Goal: Task Accomplishment & Management: Use online tool/utility

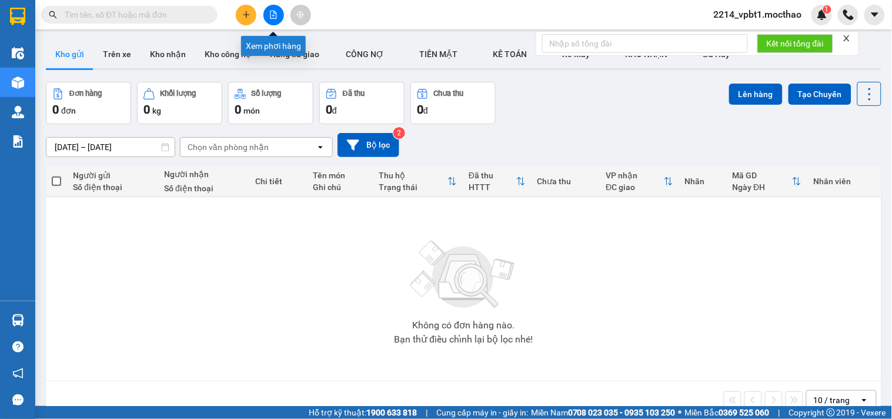
click at [275, 15] on icon "file-add" at bounding box center [273, 15] width 8 height 8
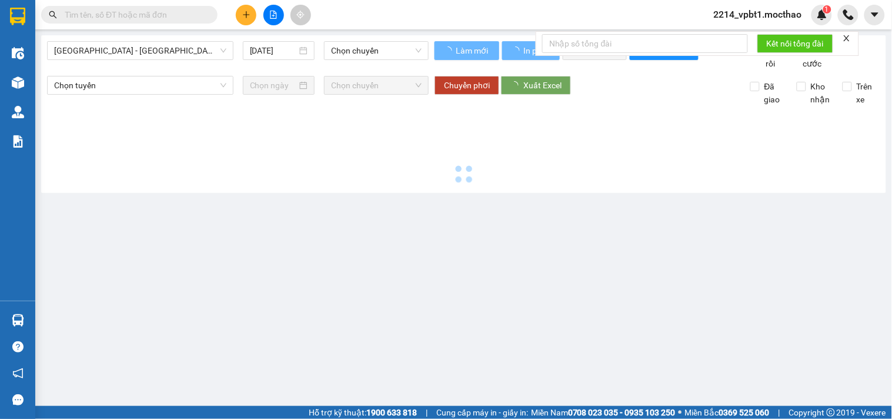
type input "[DATE]"
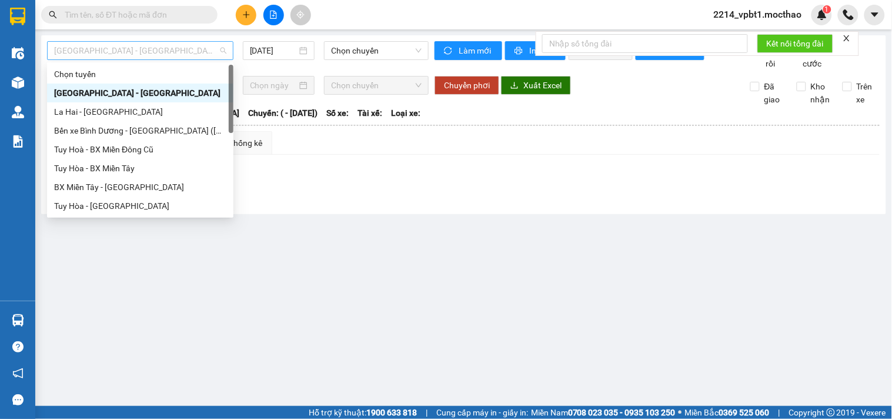
click at [167, 44] on span "[GEOGRAPHIC_DATA] - [GEOGRAPHIC_DATA]" at bounding box center [140, 51] width 172 height 18
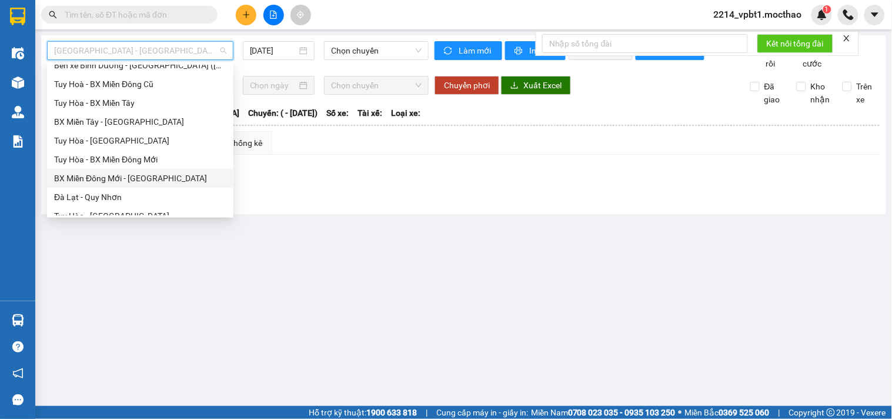
scroll to position [131, 0]
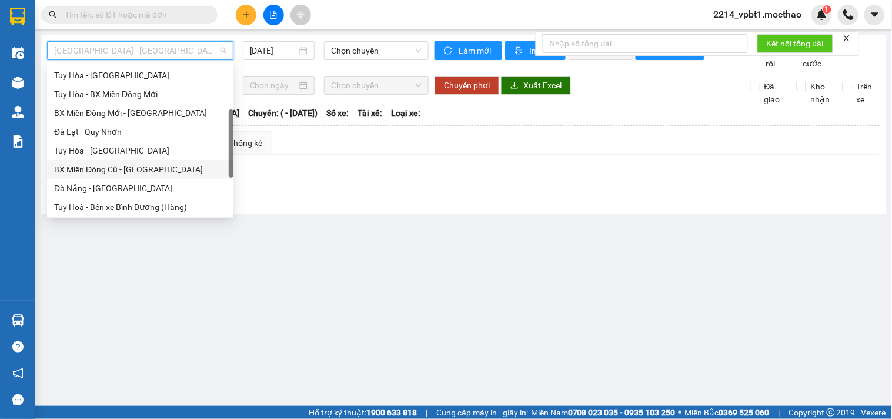
click at [111, 168] on div "BX Miền Đông Cũ - [GEOGRAPHIC_DATA]" at bounding box center [140, 169] width 172 height 13
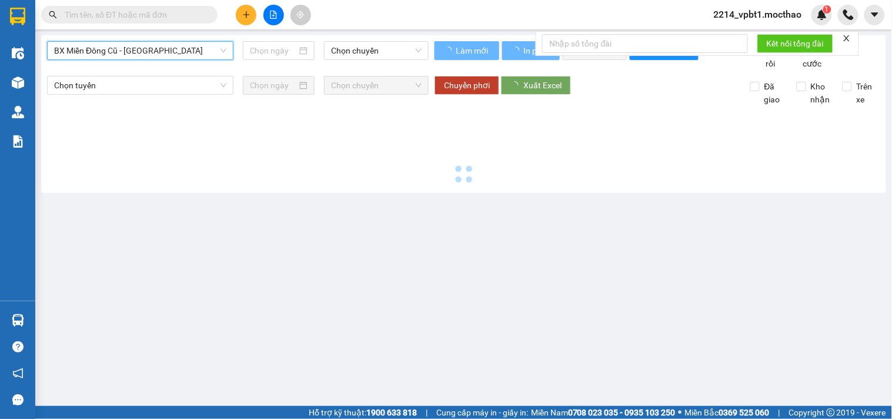
type input "[DATE]"
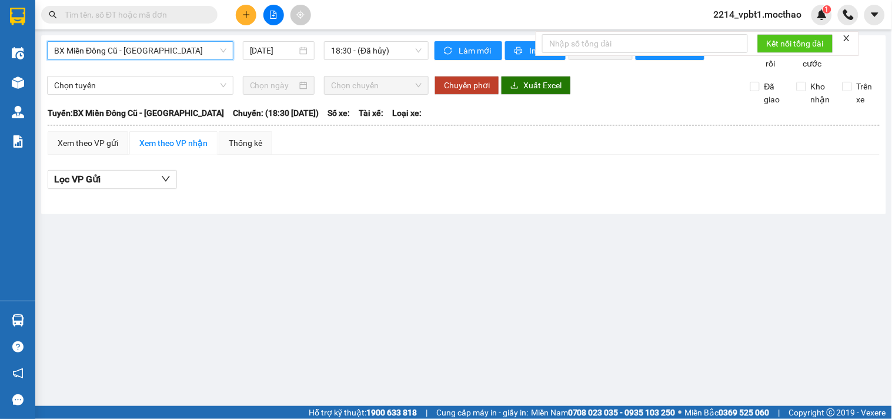
click at [160, 52] on span "BX Miền Đông Cũ - [GEOGRAPHIC_DATA]" at bounding box center [140, 51] width 172 height 18
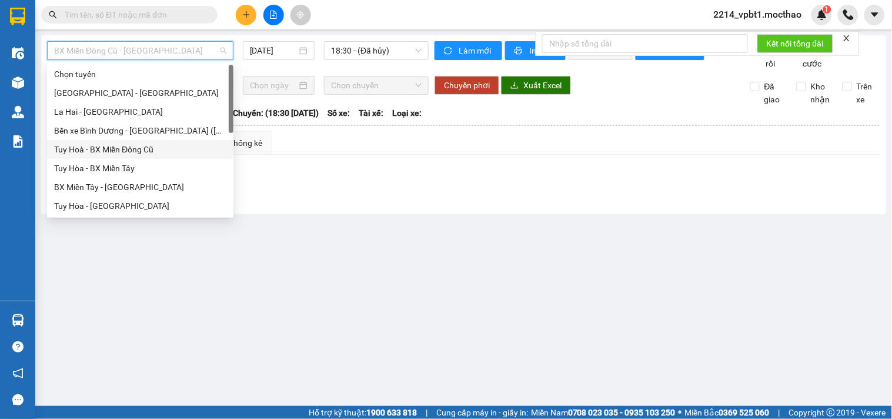
click at [103, 150] on div "Tuy Hoà - BX Miền Đông Cũ" at bounding box center [140, 149] width 172 height 13
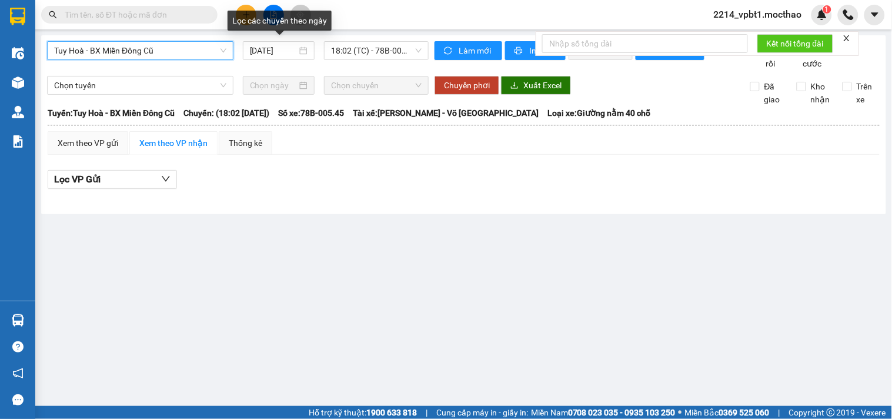
drag, startPoint x: 277, startPoint y: 51, endPoint x: 276, endPoint y: 61, distance: 9.5
click at [276, 56] on input "[DATE]" at bounding box center [274, 50] width 48 height 13
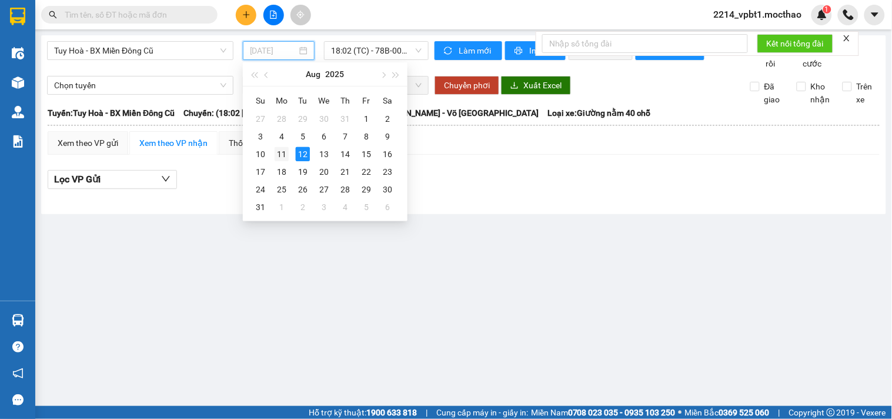
click at [278, 156] on div "11" at bounding box center [282, 154] width 14 height 14
type input "[DATE]"
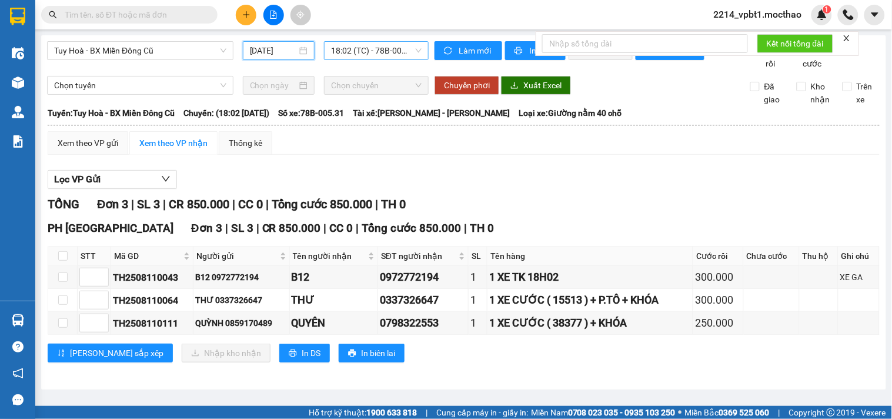
click at [346, 46] on span "18:02 (TC) - 78B-005.31" at bounding box center [376, 51] width 91 height 18
click at [503, 189] on div "Lọc VP Gửi" at bounding box center [464, 179] width 832 height 19
click at [61, 262] on label at bounding box center [62, 255] width 9 height 13
click at [61, 260] on input "checkbox" at bounding box center [62, 255] width 9 height 9
checkbox input "true"
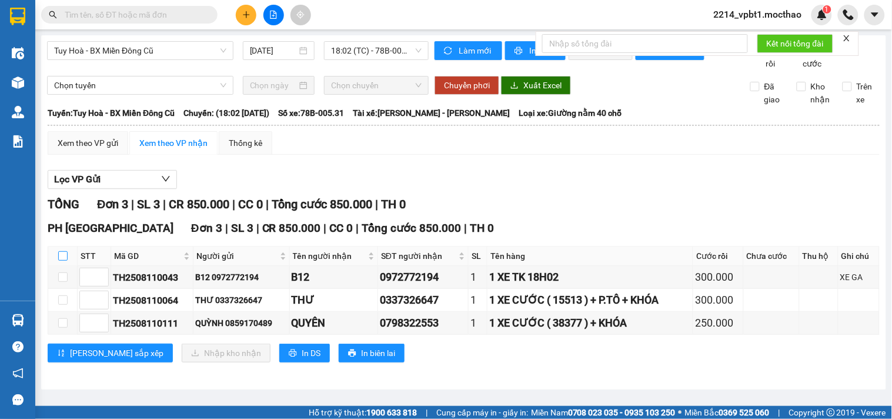
checkbox input "true"
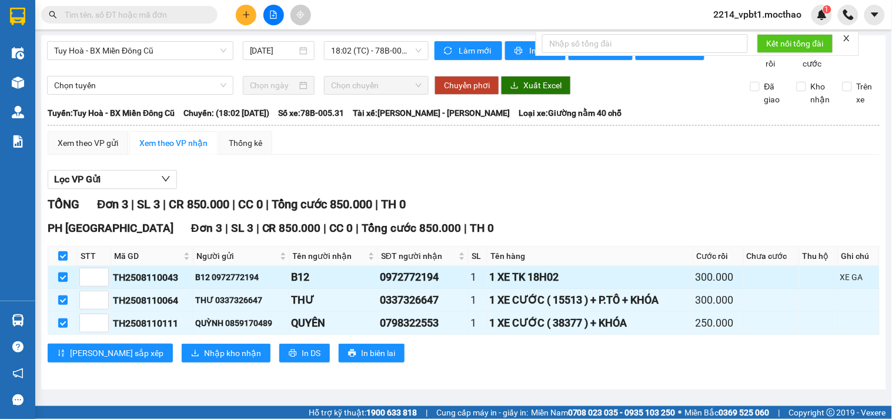
click at [59, 282] on input "checkbox" at bounding box center [62, 276] width 9 height 9
checkbox input "false"
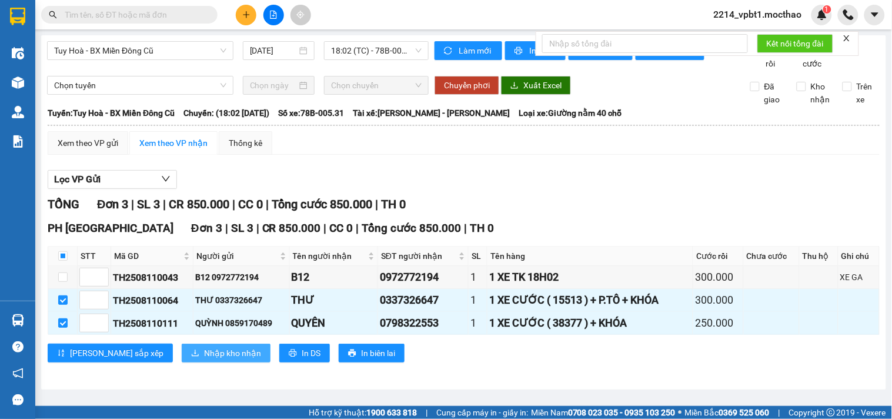
click at [204, 359] on span "Nhập kho nhận" at bounding box center [232, 352] width 57 height 13
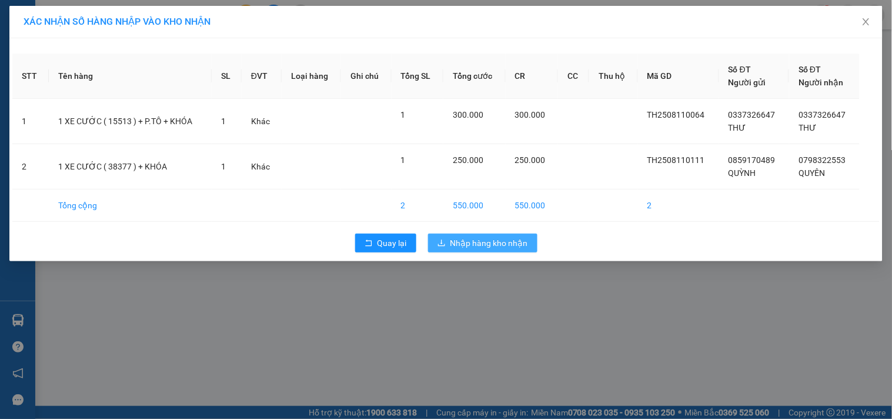
click at [453, 246] on span "Nhập hàng kho nhận" at bounding box center [489, 242] width 78 height 13
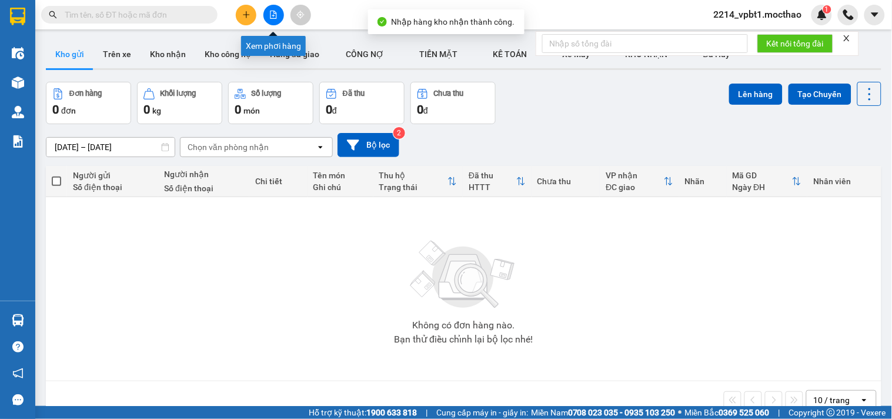
click at [268, 15] on button at bounding box center [273, 15] width 21 height 21
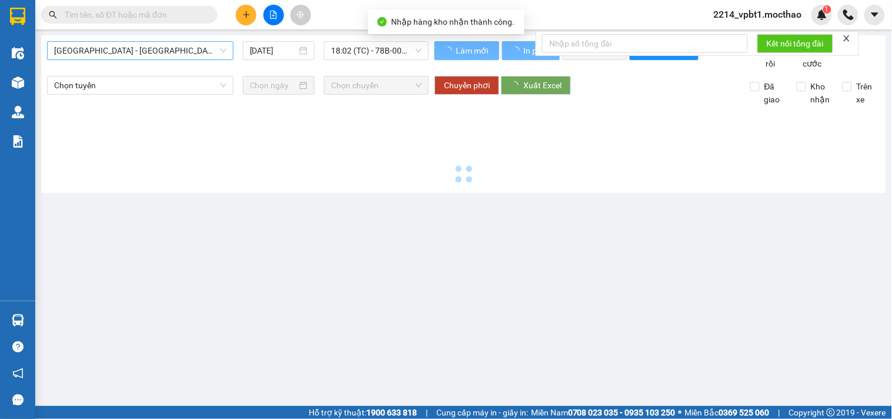
type input "[DATE]"
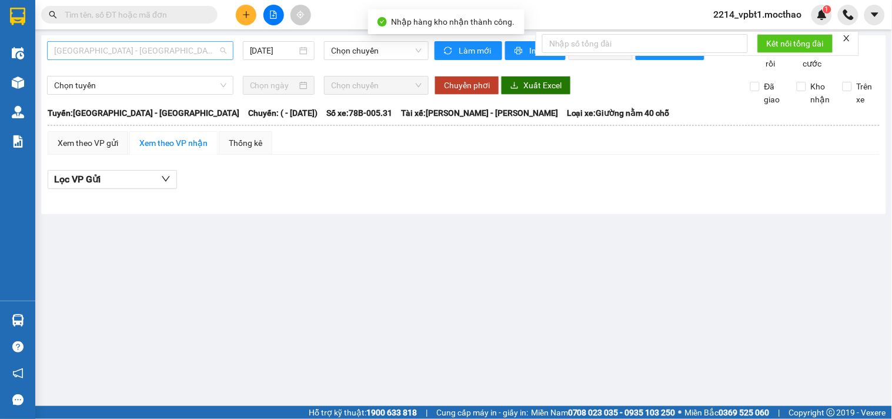
click at [109, 55] on span "[GEOGRAPHIC_DATA] - [GEOGRAPHIC_DATA]" at bounding box center [140, 51] width 172 height 18
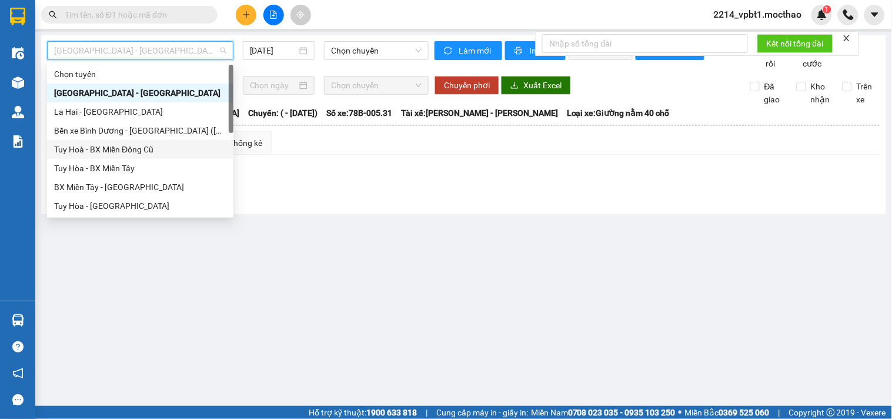
click at [84, 152] on div "Tuy Hoà - BX Miền Đông Cũ" at bounding box center [140, 149] width 172 height 13
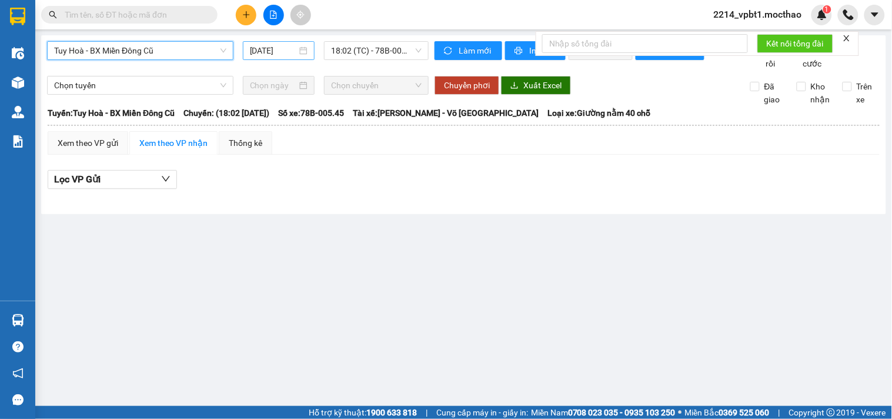
click at [253, 51] on input "[DATE]" at bounding box center [274, 50] width 48 height 13
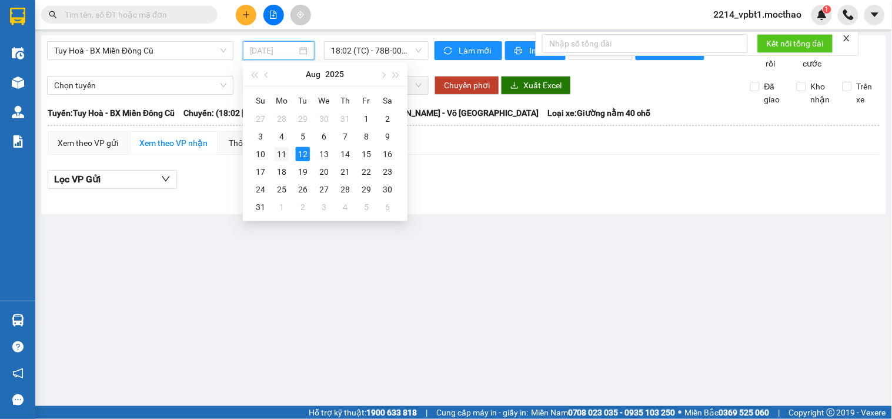
click at [286, 155] on div "11" at bounding box center [282, 154] width 14 height 14
type input "[DATE]"
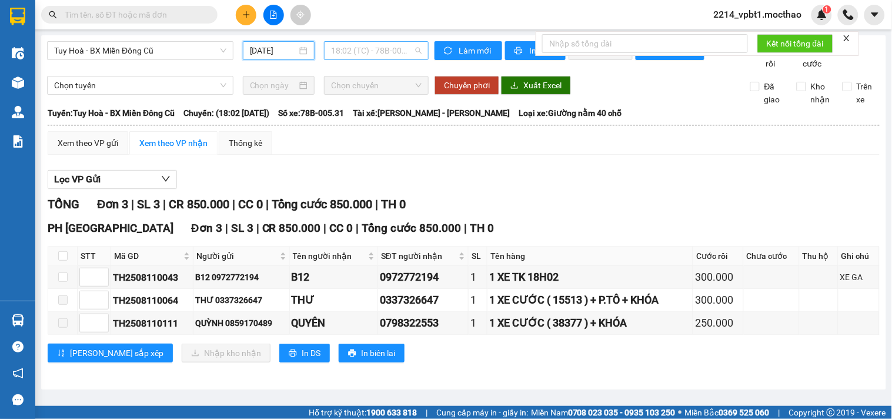
click at [365, 54] on span "18:02 (TC) - 78B-005.31" at bounding box center [376, 51] width 91 height 18
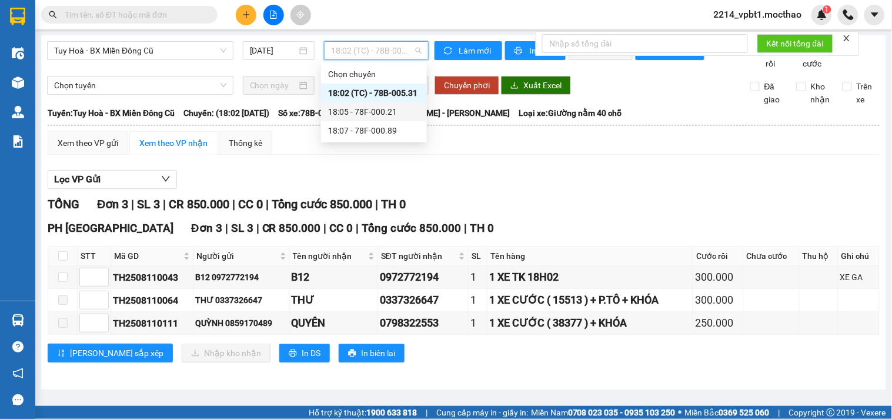
click at [365, 115] on div "18:05 - 78F-000.21" at bounding box center [374, 111] width 92 height 13
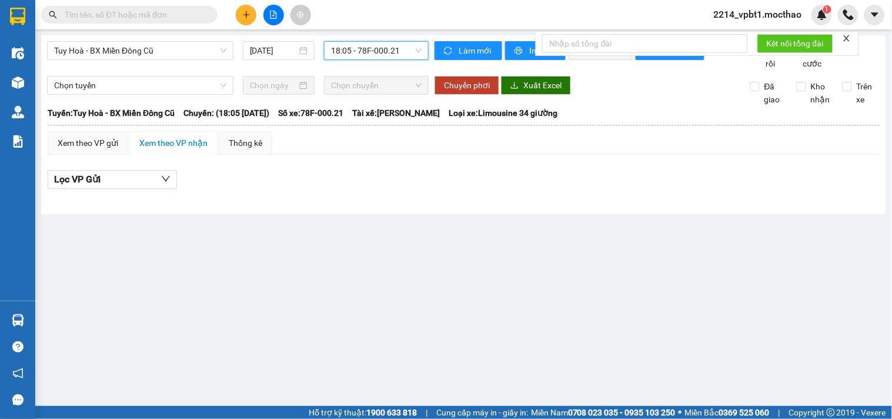
click at [370, 53] on span "18:05 - 78F-000.21" at bounding box center [376, 51] width 91 height 18
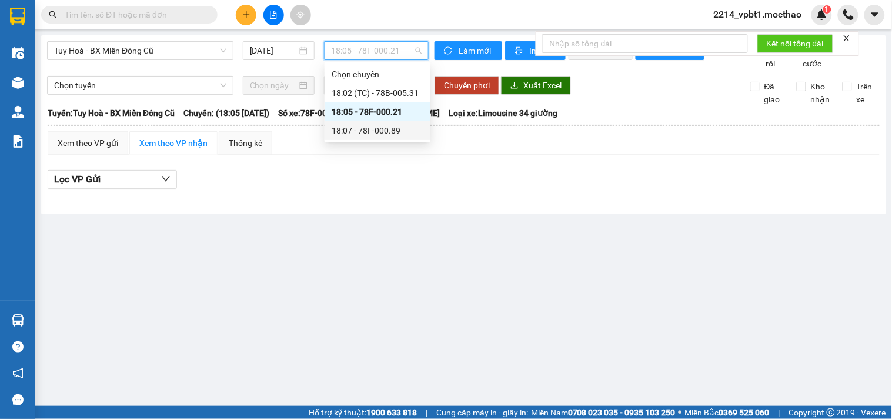
click at [374, 125] on div "18:07 - 78F-000.89" at bounding box center [378, 130] width 92 height 13
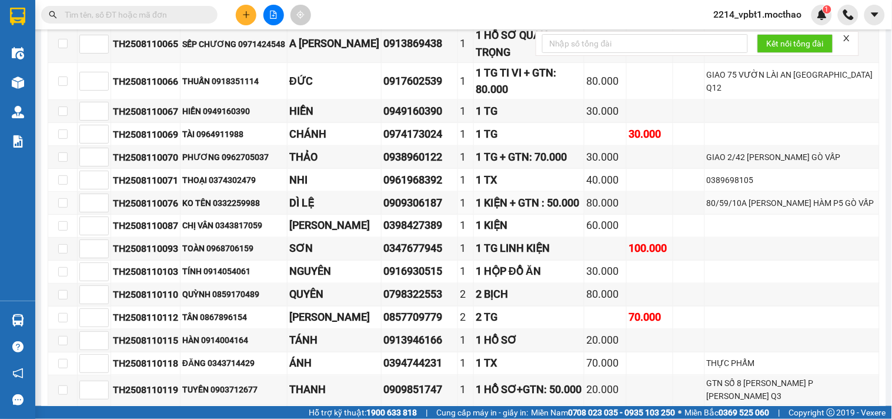
scroll to position [215, 0]
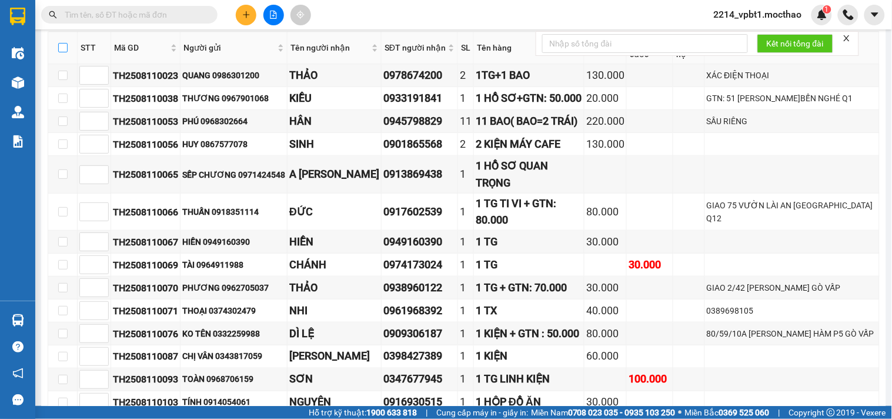
click at [66, 54] on label at bounding box center [62, 47] width 9 height 13
click at [66, 52] on input "checkbox" at bounding box center [62, 47] width 9 height 9
checkbox input "true"
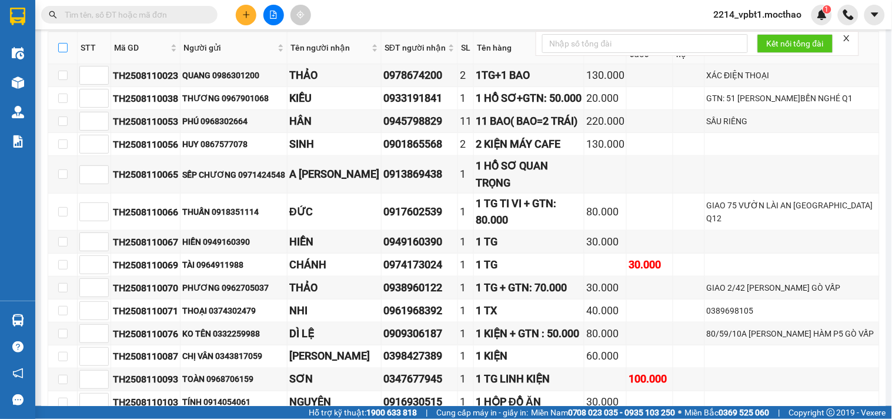
checkbox input "true"
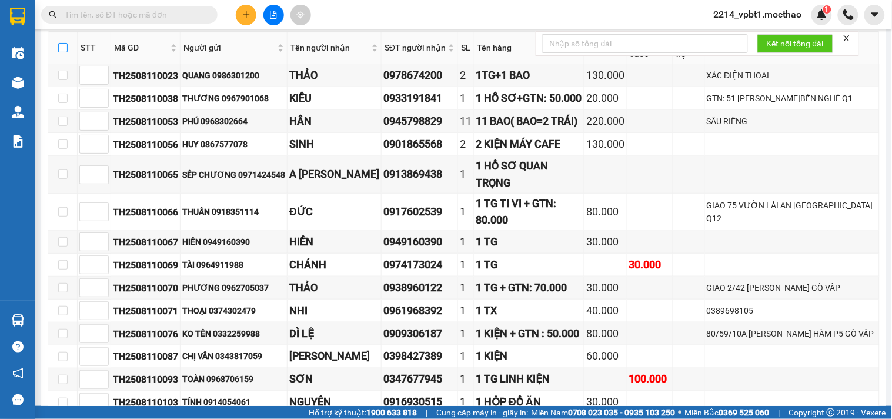
checkbox input "true"
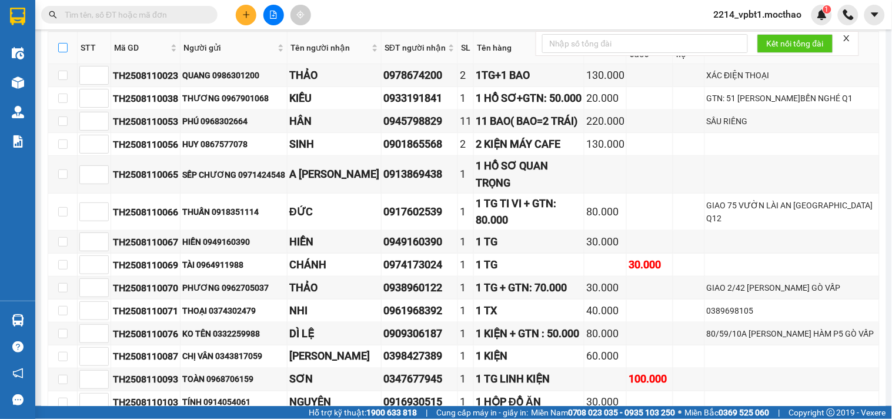
checkbox input "true"
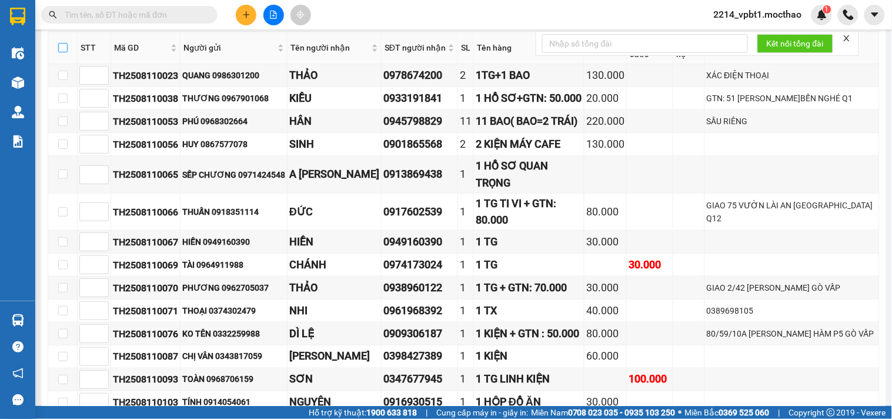
checkbox input "true"
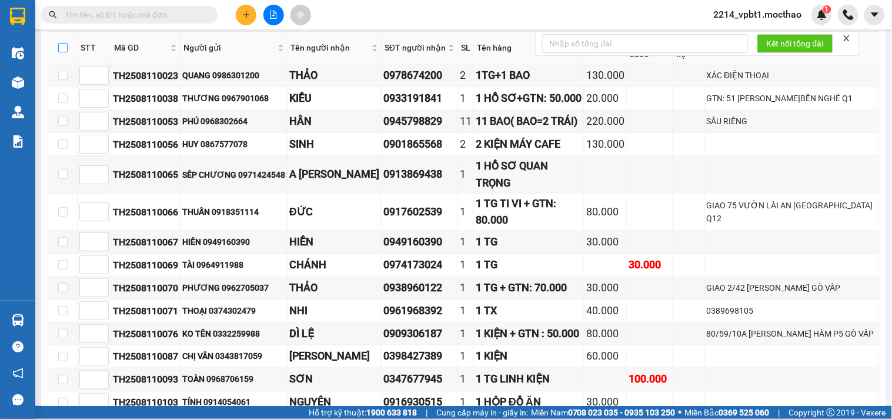
checkbox input "true"
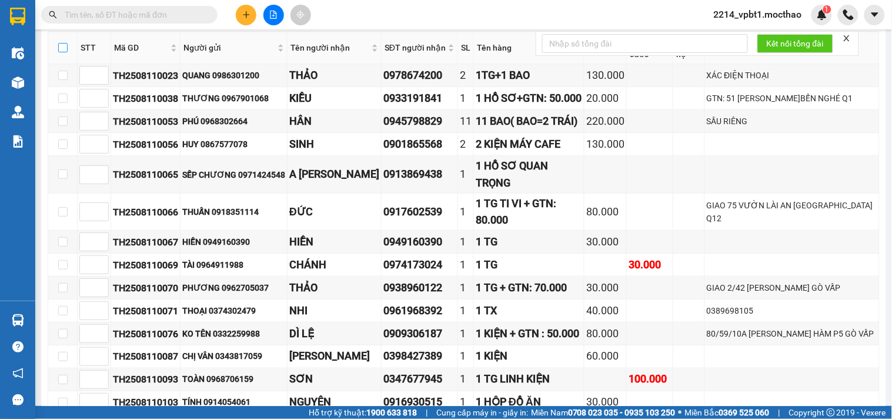
checkbox input "true"
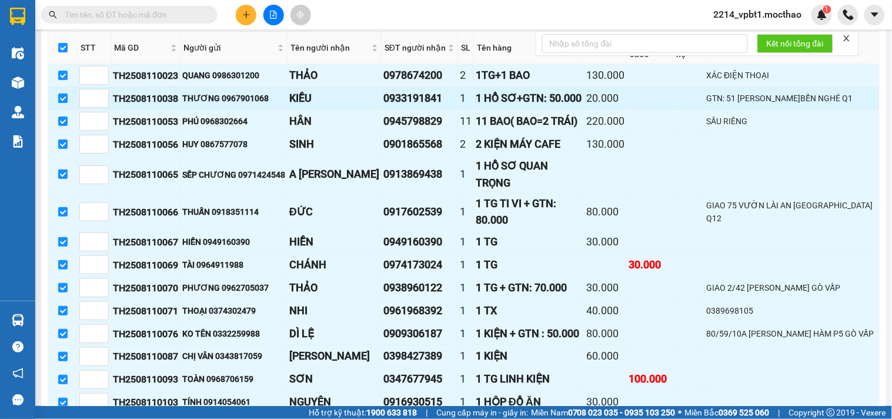
click at [62, 103] on input "checkbox" at bounding box center [62, 97] width 9 height 9
checkbox input "false"
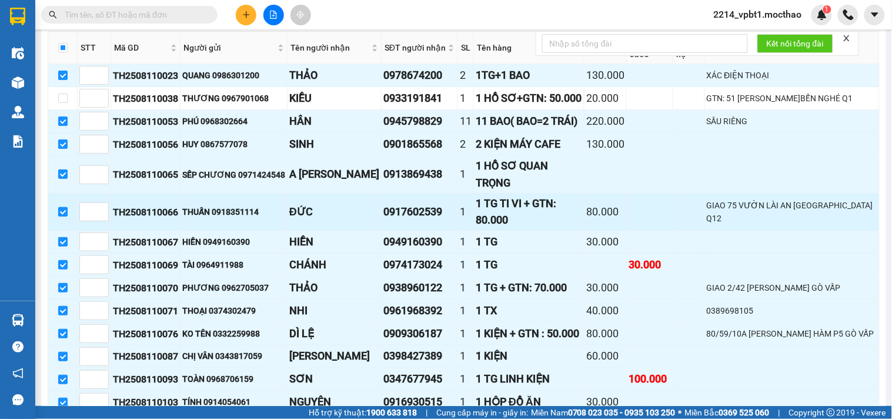
click at [59, 216] on input "checkbox" at bounding box center [62, 211] width 9 height 9
checkbox input "false"
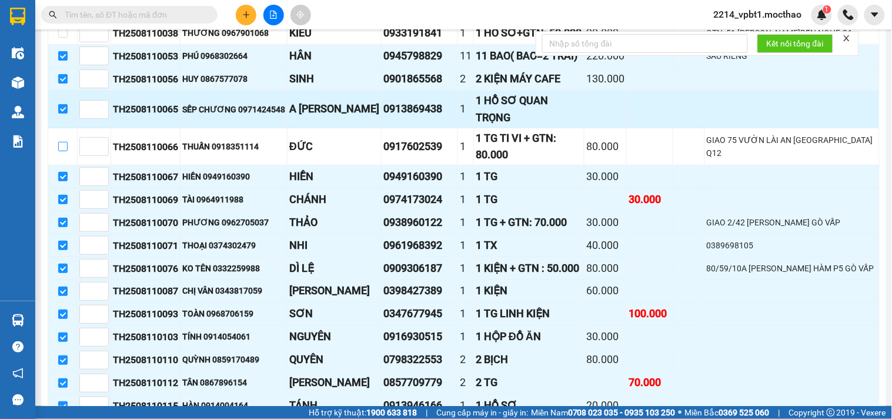
scroll to position [345, 0]
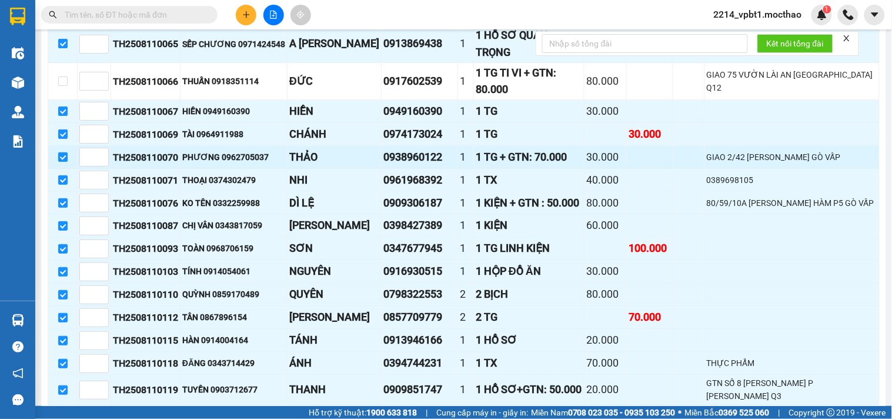
click at [61, 162] on input "checkbox" at bounding box center [62, 156] width 9 height 9
checkbox input "false"
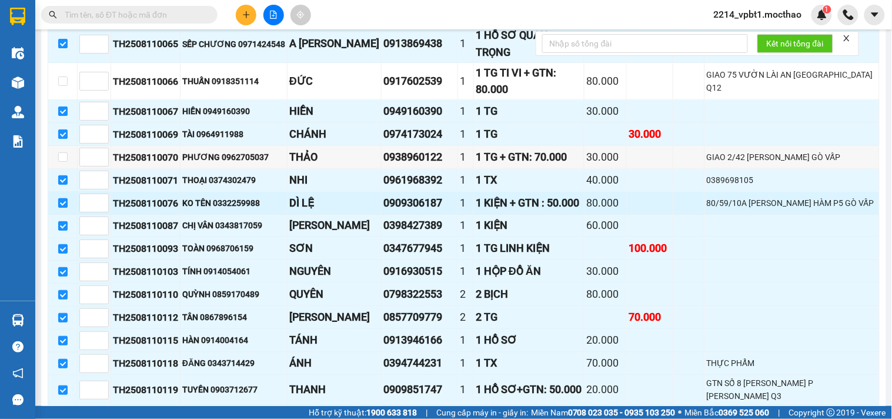
click at [58, 208] on input "checkbox" at bounding box center [62, 202] width 9 height 9
checkbox input "false"
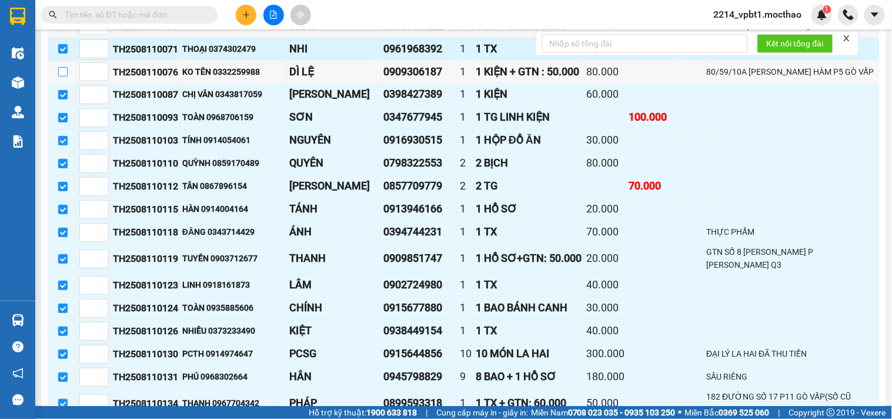
scroll to position [541, 0]
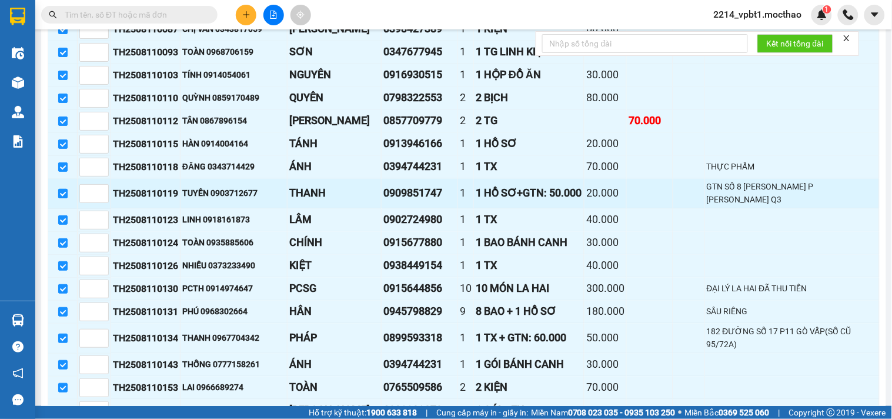
click at [65, 198] on input "checkbox" at bounding box center [62, 193] width 9 height 9
checkbox input "false"
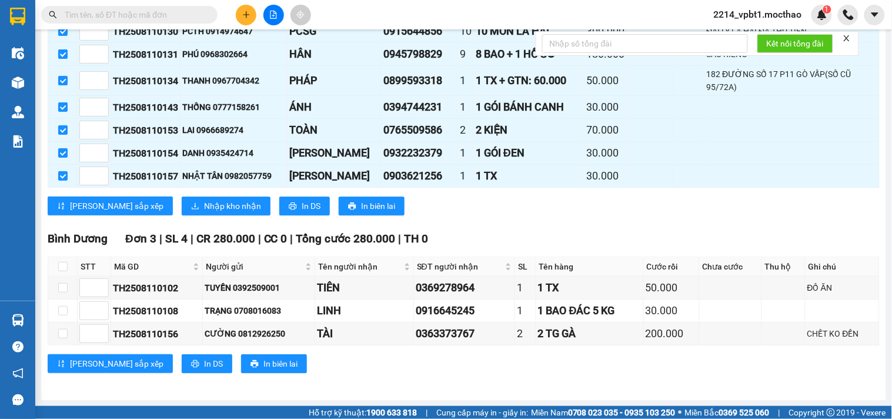
scroll to position [672, 0]
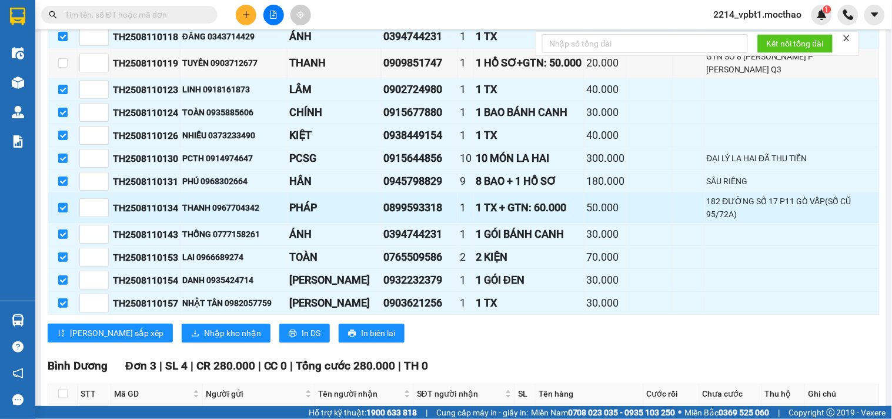
click at [59, 212] on input "checkbox" at bounding box center [62, 207] width 9 height 9
checkbox input "false"
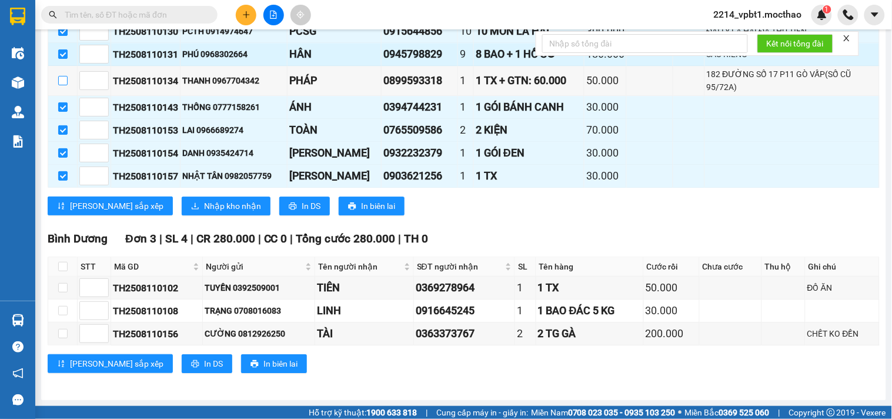
scroll to position [868, 0]
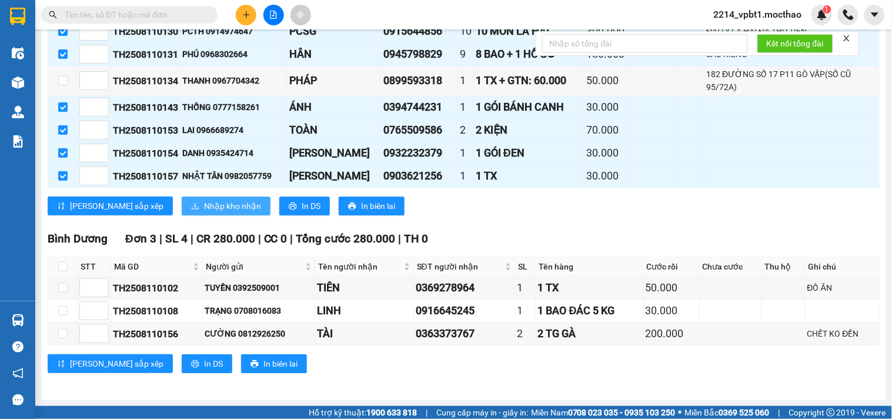
click at [204, 207] on span "Nhập kho nhận" at bounding box center [232, 205] width 57 height 13
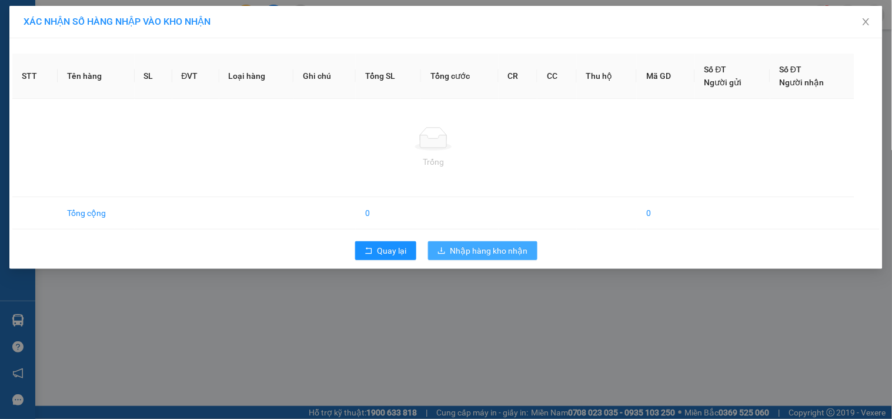
click at [503, 250] on div "STT Tên hàng SL ĐVT Loại hàng Ghi chú Tổng SL Tổng cước CR CC Thu hộ Mã GD Số Đ…" at bounding box center [445, 153] width 873 height 230
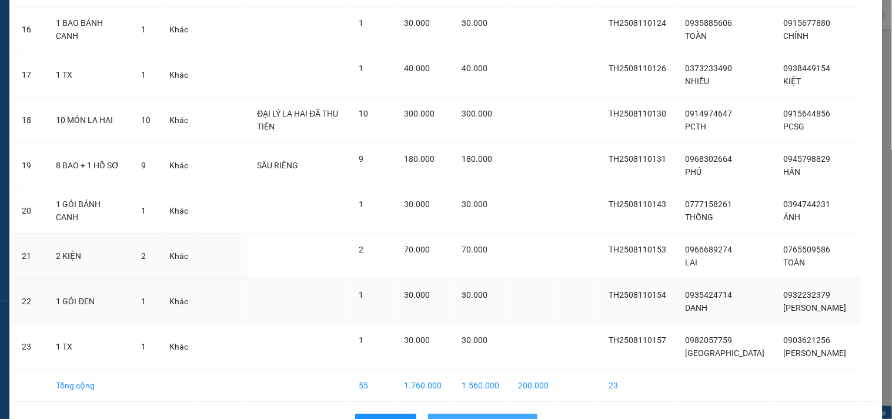
scroll to position [833, 0]
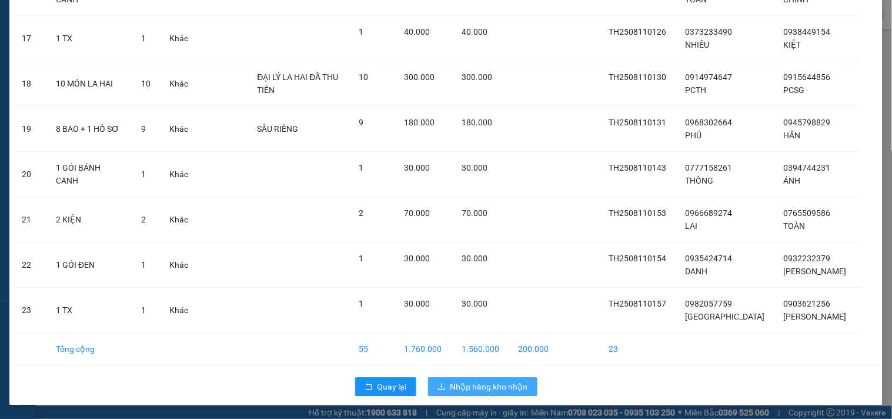
click at [450, 380] on span "Nhập hàng kho nhận" at bounding box center [489, 386] width 78 height 13
